Goal: Communication & Community: Participate in discussion

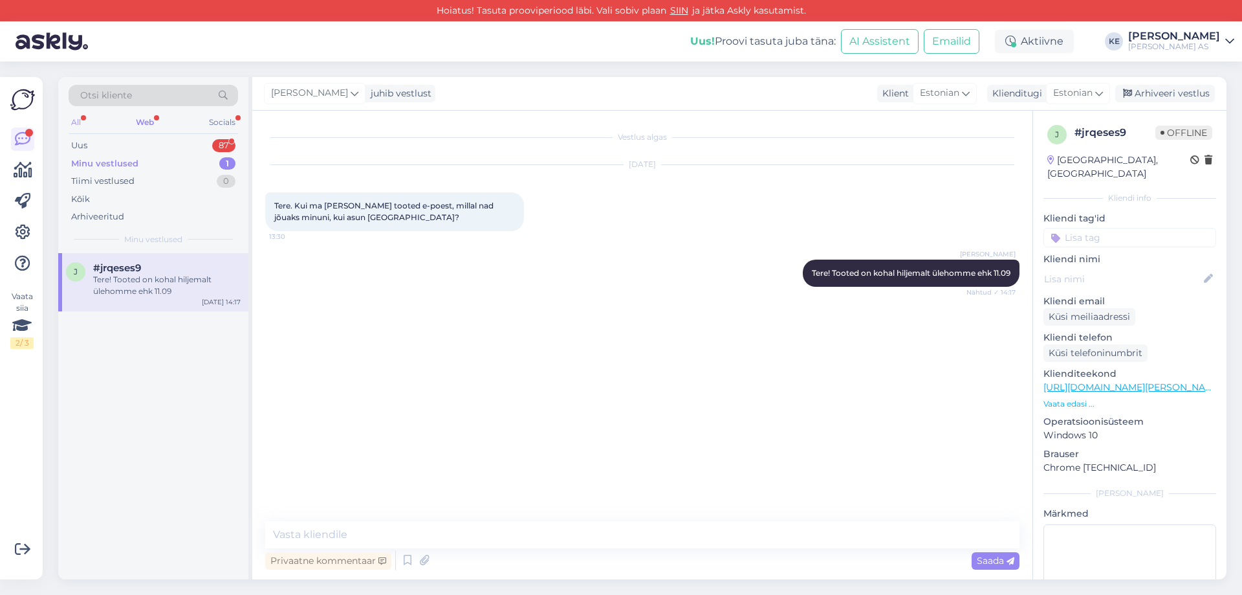
click at [71, 120] on div "All" at bounding box center [76, 122] width 15 height 17
click at [214, 119] on div "Socials" at bounding box center [222, 122] width 32 height 17
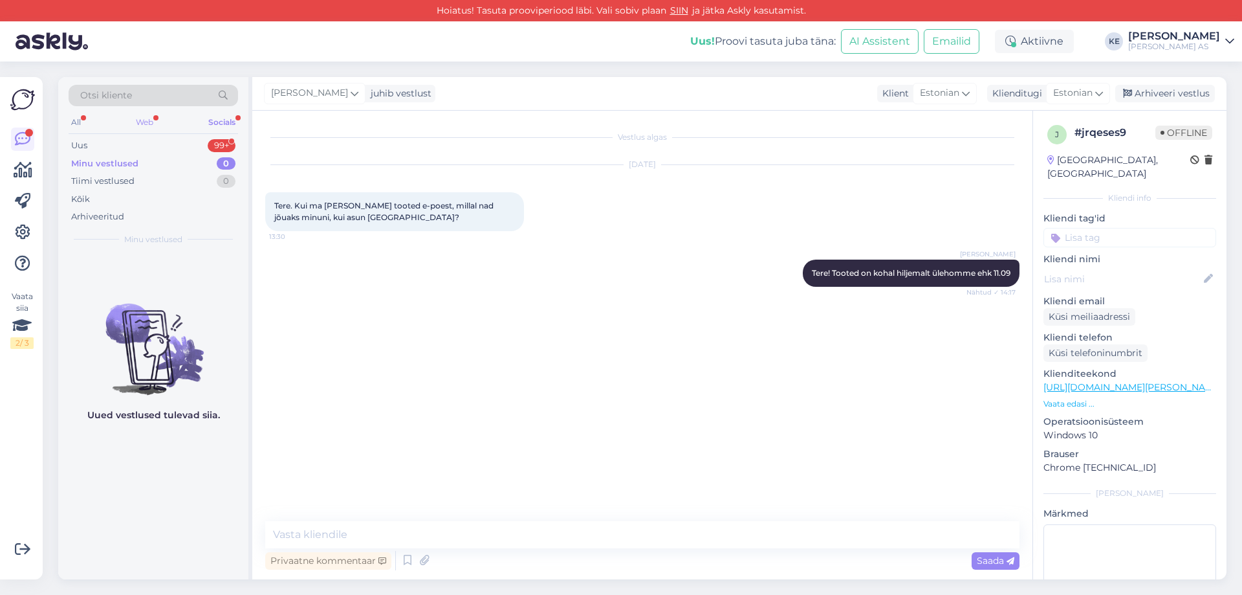
click at [151, 121] on div "Web" at bounding box center [144, 122] width 23 height 17
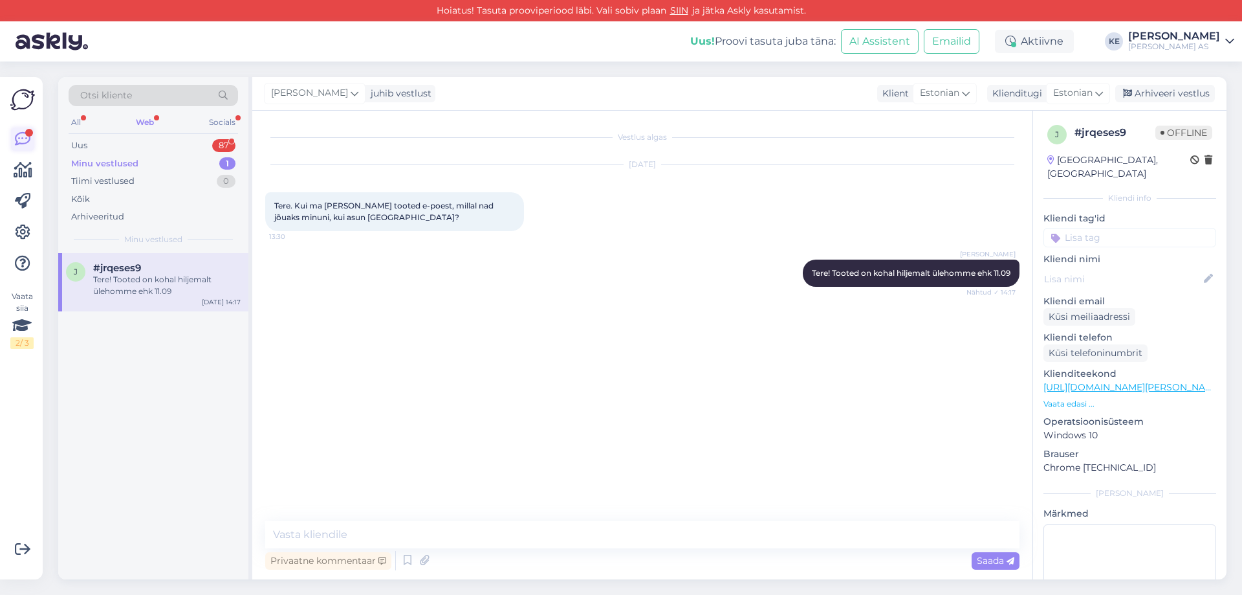
click at [21, 143] on icon at bounding box center [23, 139] width 16 height 16
click at [83, 120] on div "All" at bounding box center [76, 122] width 15 height 17
click at [22, 138] on icon at bounding box center [23, 139] width 16 height 16
click at [97, 162] on div "Minu vestlused" at bounding box center [104, 163] width 67 height 13
click at [222, 142] on div "99+" at bounding box center [222, 145] width 28 height 13
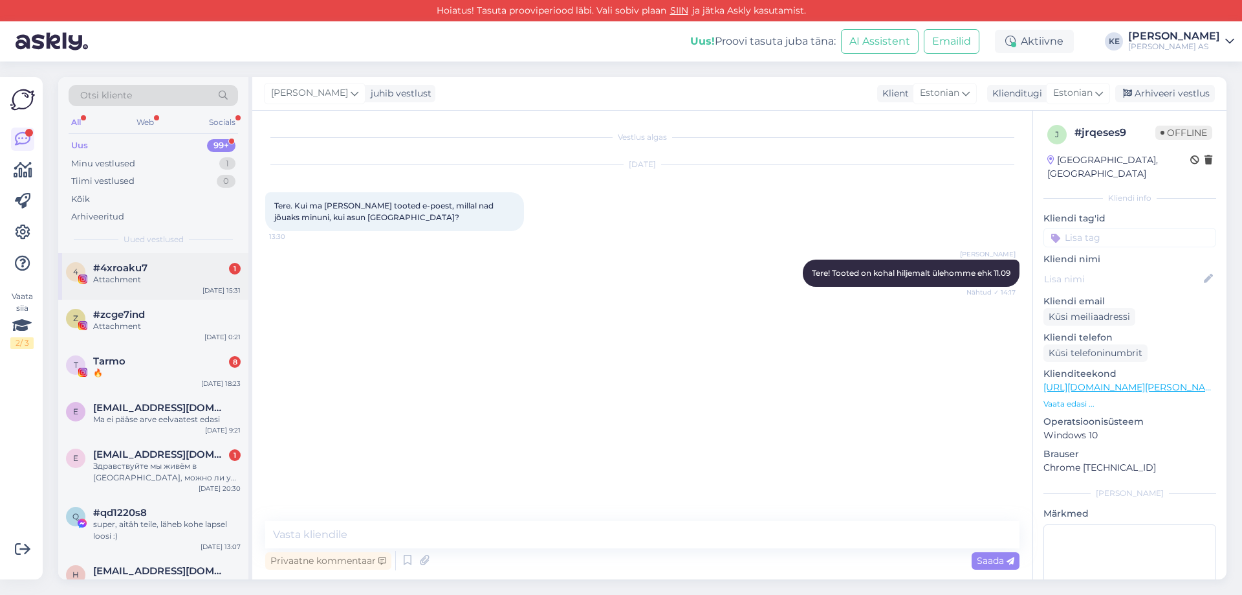
click at [151, 267] on div "#4xroaku7 1" at bounding box center [167, 268] width 148 height 12
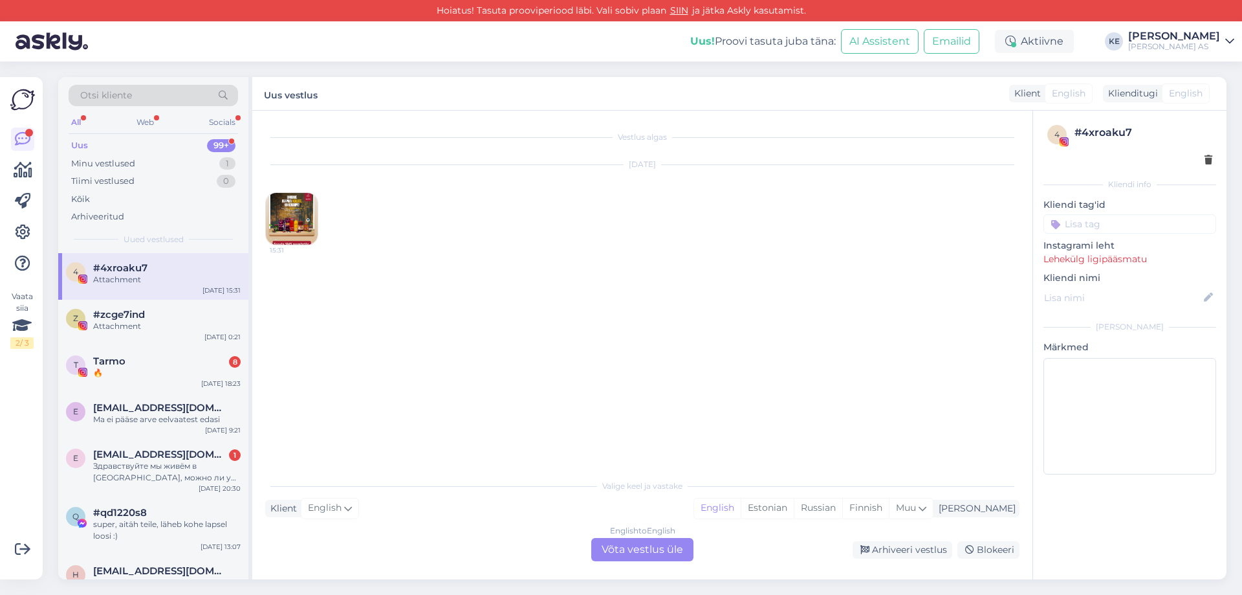
click at [298, 224] on img at bounding box center [292, 219] width 52 height 52
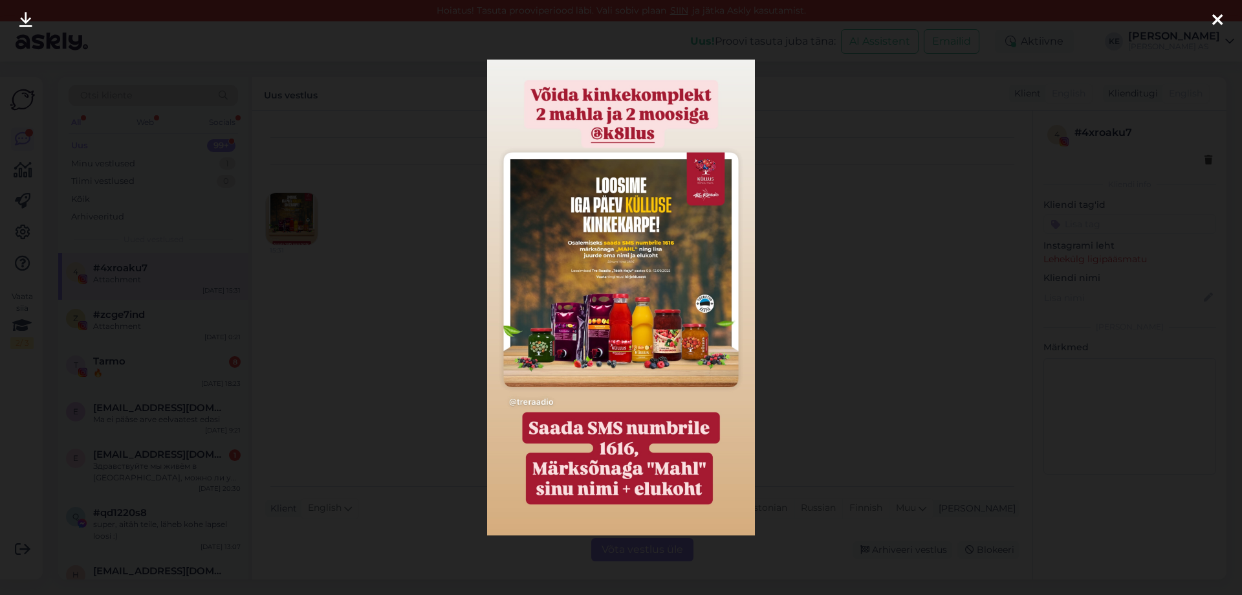
click at [833, 261] on div at bounding box center [621, 297] width 1242 height 595
